Goal: Task Accomplishment & Management: Manage account settings

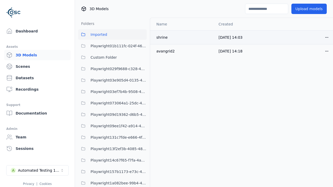
click at [317, 37] on html "Support Dashboard Assets 3D Models Scenes Datasets Recordings Support Documenta…" at bounding box center [166, 93] width 333 height 187
click at [306, 57] on div "Delete" at bounding box center [306, 57] width 31 height 8
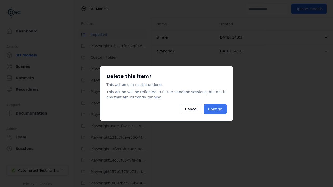
click at [215, 109] on button "Confirm" at bounding box center [215, 109] width 23 height 10
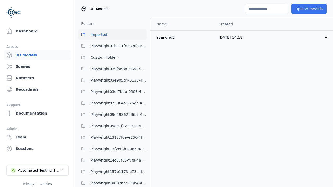
click at [305, 9] on button "Upload models" at bounding box center [308, 9] width 35 height 10
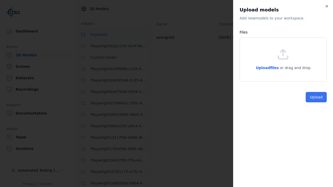
click at [316, 102] on button "Upload" at bounding box center [315, 97] width 21 height 10
